Goal: Check status: Check status

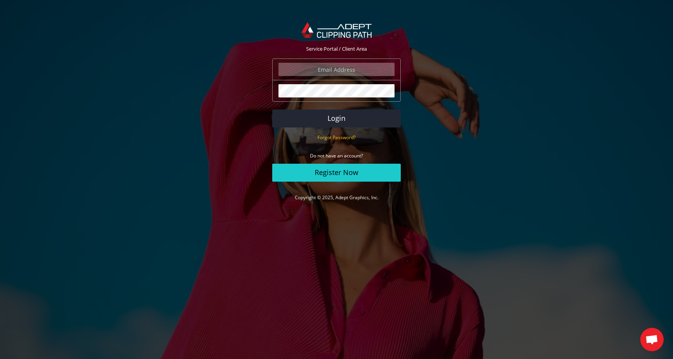
type input "marcodonazzan@gmail.com"
click at [336, 118] on button "Login" at bounding box center [336, 118] width 129 height 18
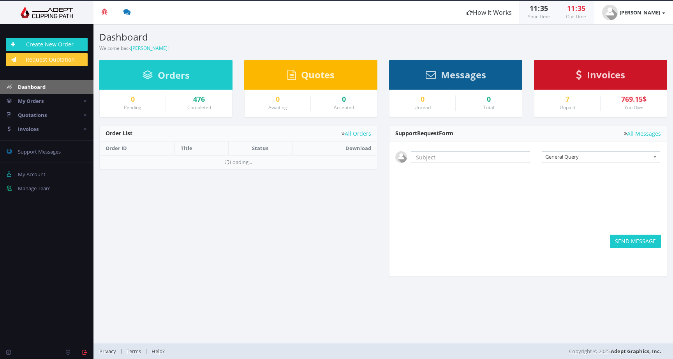
click at [130, 103] on div "0 Pending" at bounding box center [133, 103] width 66 height 16
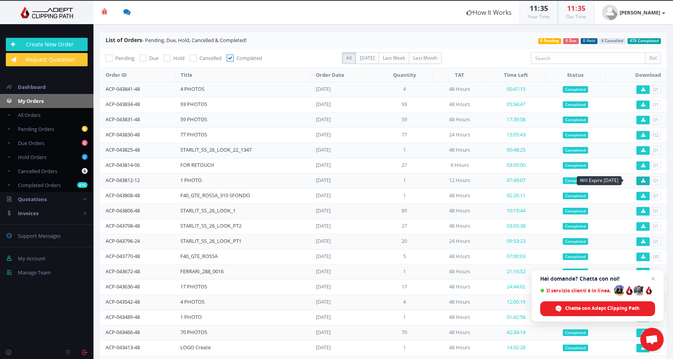
click at [641, 181] on icon at bounding box center [643, 180] width 4 height 5
click at [594, 181] on td "Completed" at bounding box center [575, 180] width 60 height 15
click at [641, 181] on icon at bounding box center [643, 180] width 4 height 5
click at [549, 58] on input "search" at bounding box center [588, 58] width 114 height 12
paste input "F40_GTE_ROSSA_310 SFONDO"
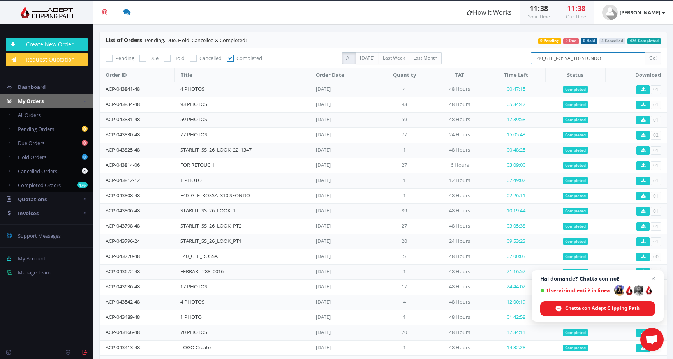
click at [649, 58] on input "Go!" at bounding box center [653, 58] width 16 height 12
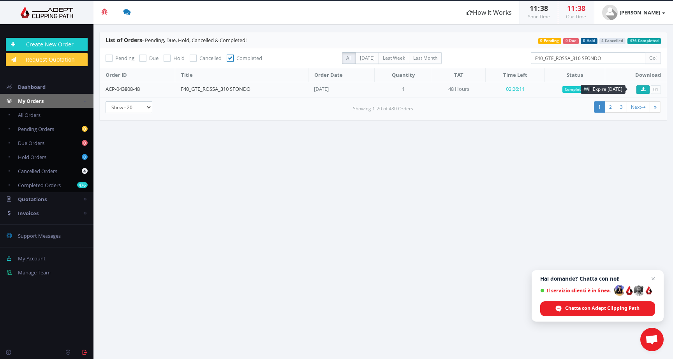
click at [641, 88] on icon at bounding box center [643, 89] width 4 height 5
click at [610, 58] on input "F40_GTE_ROSSA_310 SFONDO" at bounding box center [588, 58] width 114 height 12
type input "F40_GTE_ROSSA_310"
click at [653, 58] on input "Go!" at bounding box center [653, 58] width 16 height 12
